Goal: Task Accomplishment & Management: Use online tool/utility

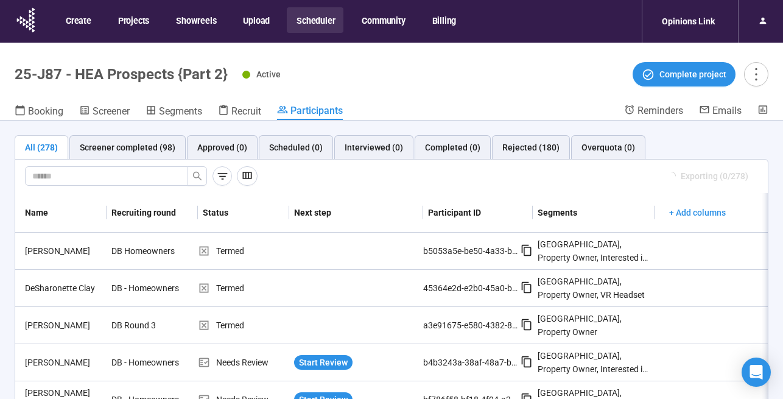
click at [316, 16] on button "Scheduler" at bounding box center [315, 20] width 57 height 26
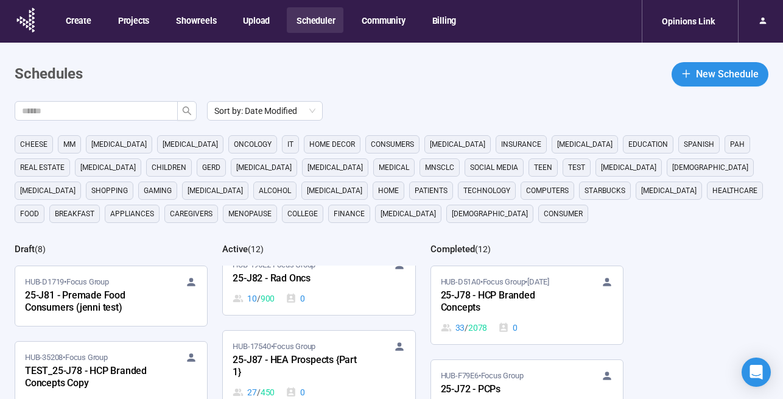
scroll to position [370, 0]
click at [299, 352] on div "25-J87 - HEA Prospects {Part 1}" at bounding box center [300, 364] width 134 height 28
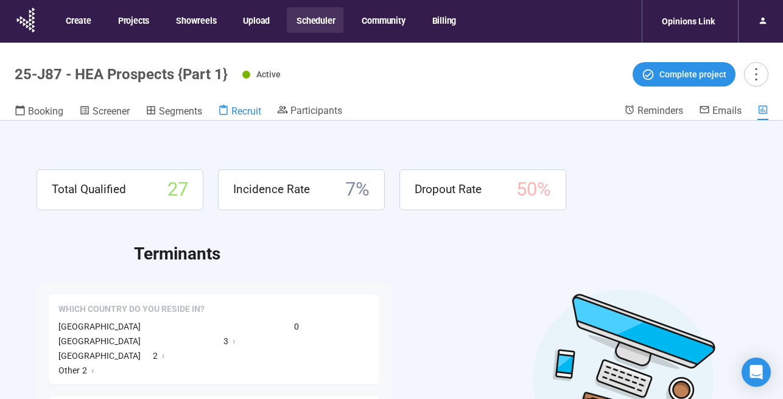
click at [249, 108] on span "Recruit" at bounding box center [247, 111] width 30 height 12
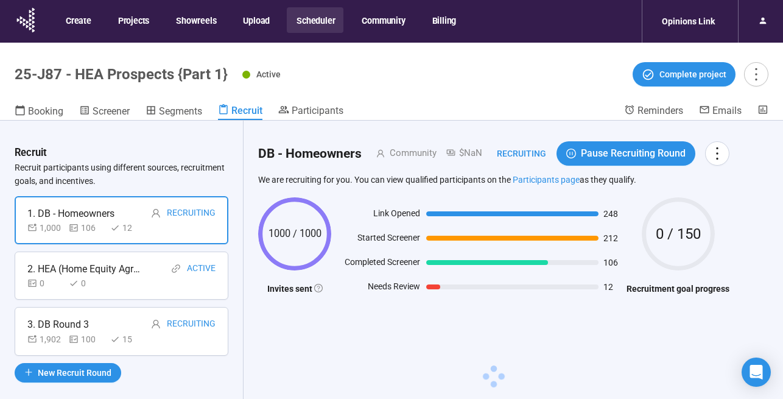
scroll to position [43, 0]
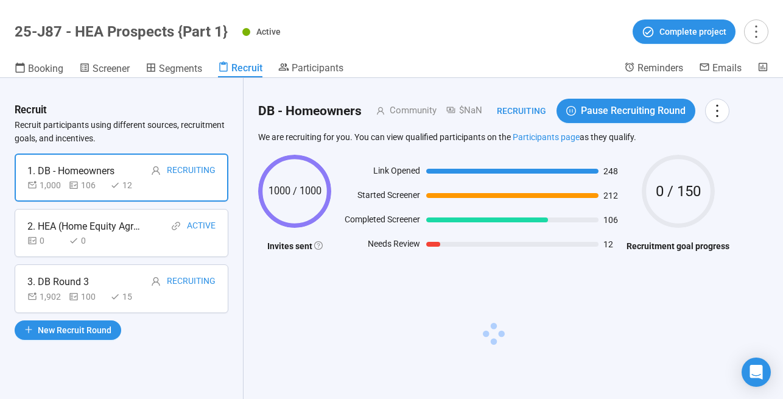
click at [104, 239] on div "0" at bounding box center [87, 240] width 37 height 13
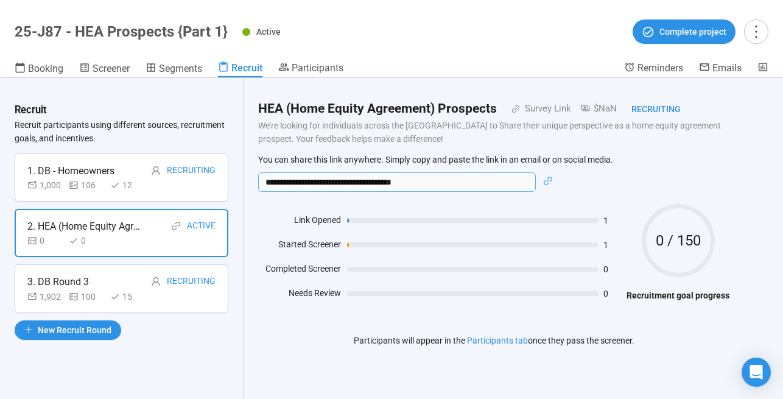
drag, startPoint x: 450, startPoint y: 182, endPoint x: 258, endPoint y: 169, distance: 192.3
click at [258, 169] on div "**********" at bounding box center [494, 173] width 472 height 38
